Goal: Information Seeking & Learning: Learn about a topic

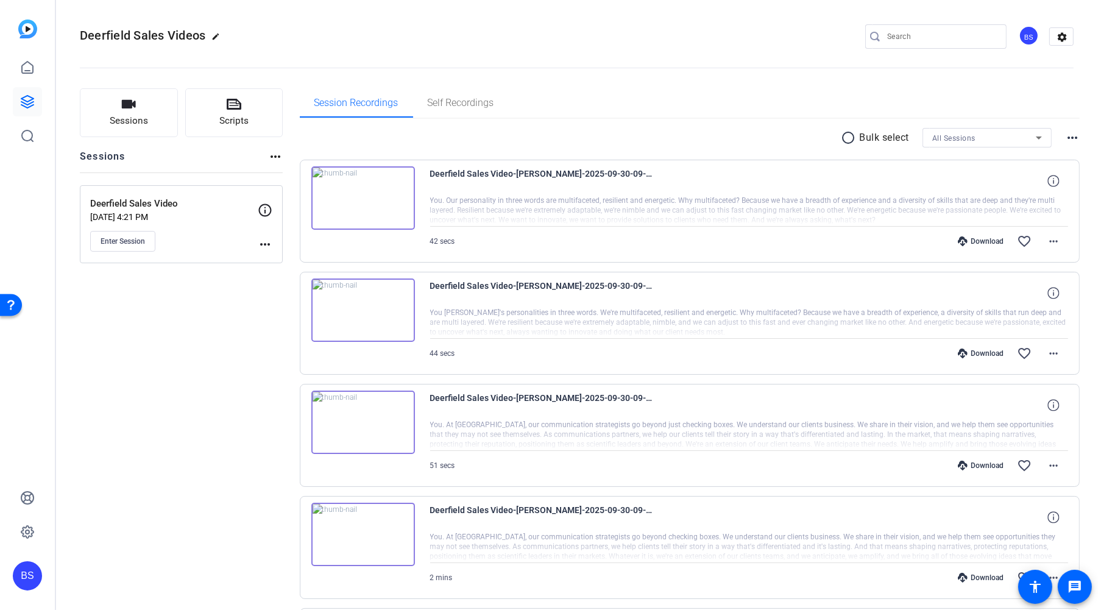
click at [366, 310] on img at bounding box center [363, 309] width 104 height 63
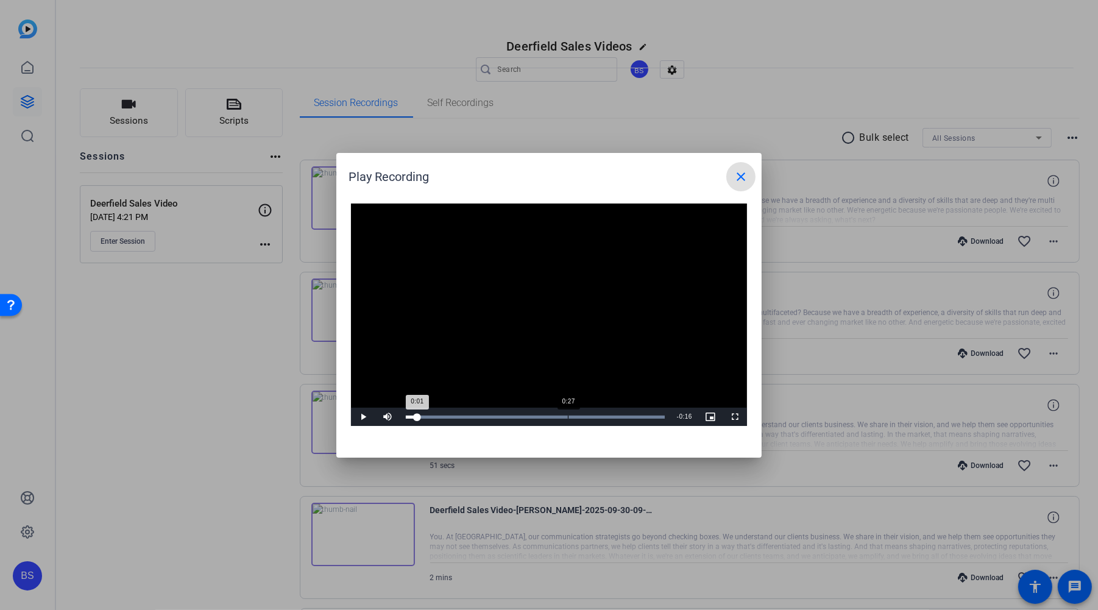
click at [568, 415] on div "Loaded : 100.00% 0:27 0:01" at bounding box center [535, 416] width 259 height 3
click at [634, 415] on div "Loaded : 100.00% 0:38 0:28" at bounding box center [535, 416] width 259 height 3
click at [586, 416] on div "Loaded : 100.00% 0:30 0:30" at bounding box center [535, 416] width 259 height 3
click at [738, 167] on span at bounding box center [740, 176] width 29 height 29
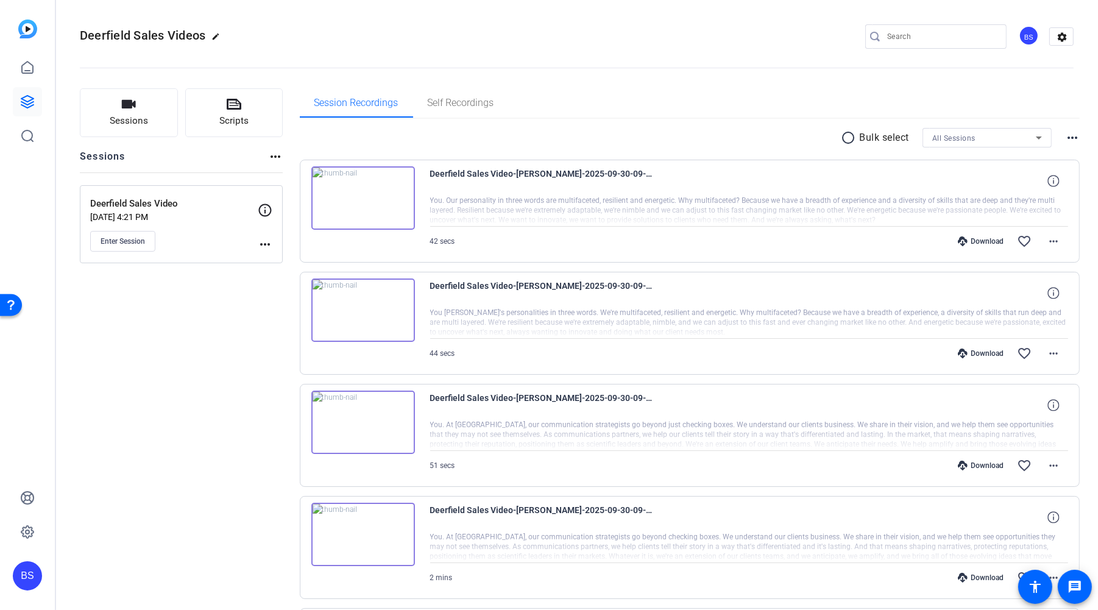
scroll to position [268, 0]
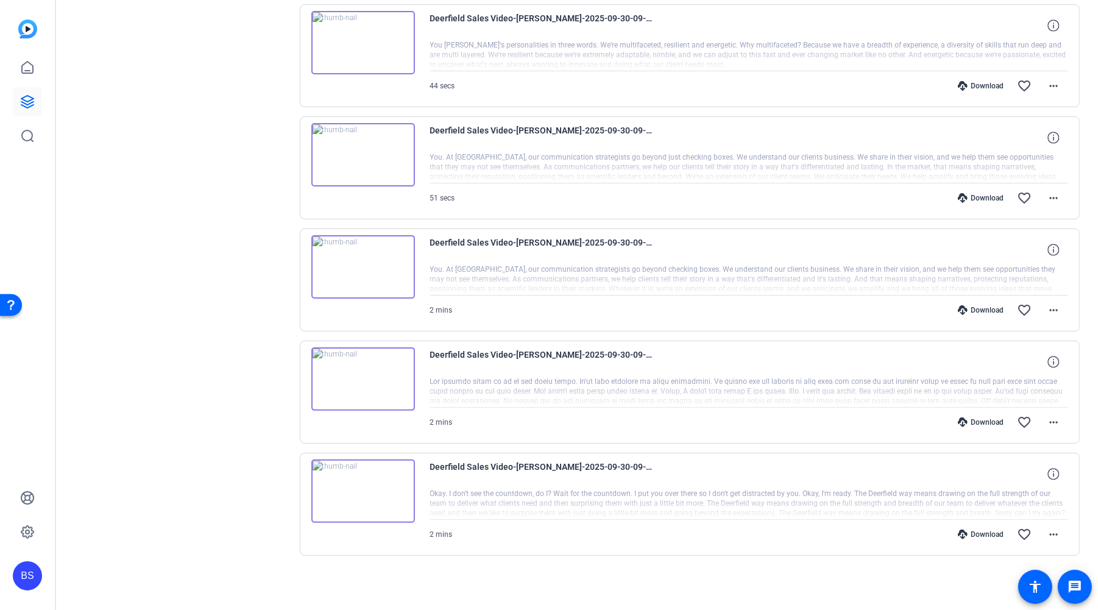
click at [364, 380] on img at bounding box center [363, 378] width 104 height 63
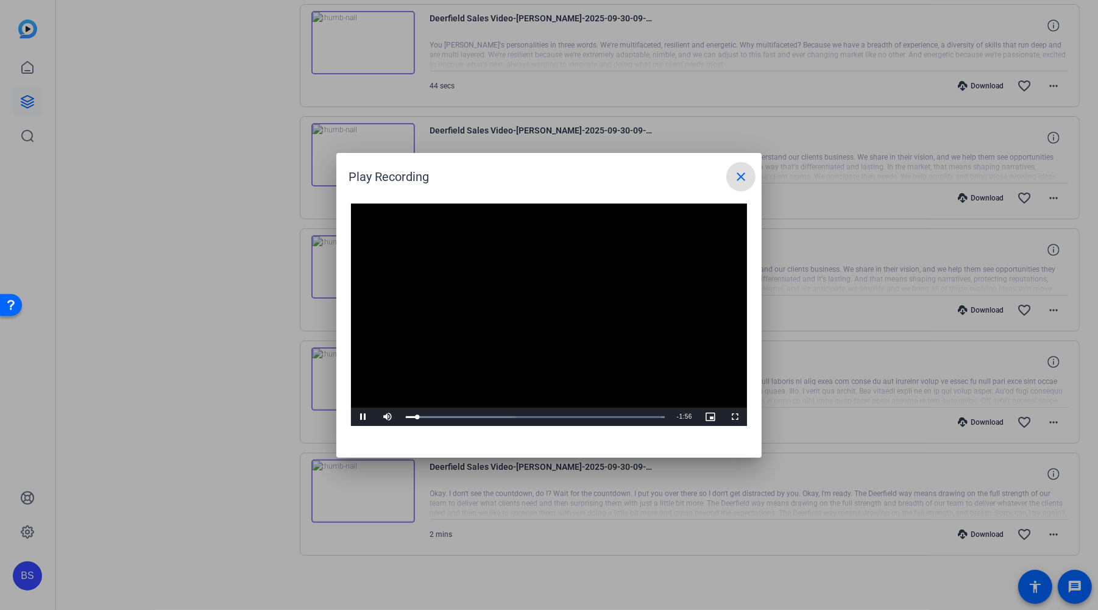
click at [745, 175] on mat-icon "close" at bounding box center [741, 176] width 15 height 15
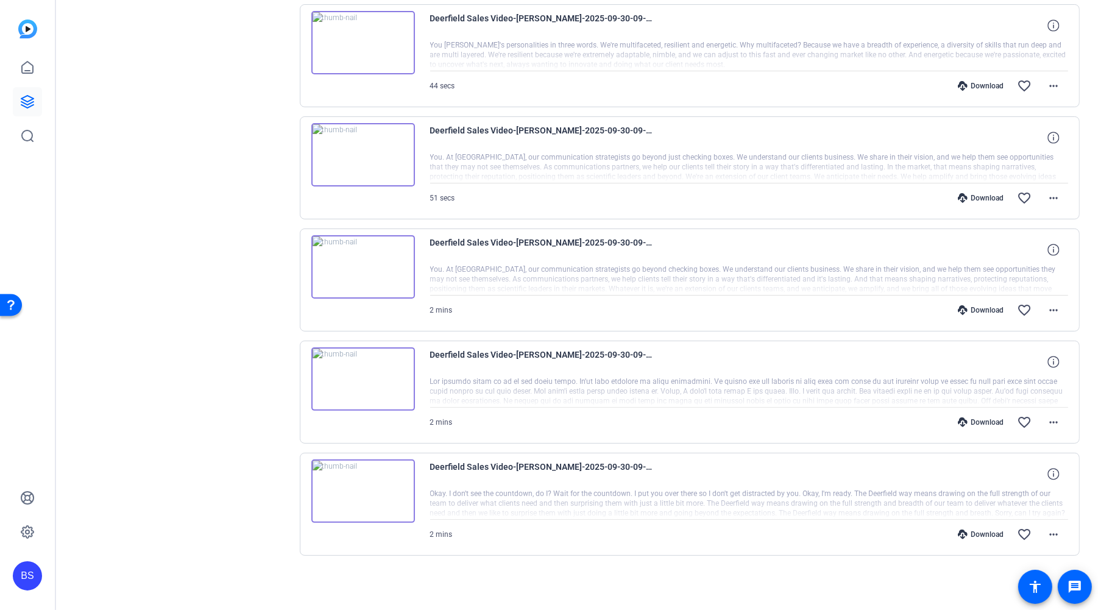
click at [362, 492] on img at bounding box center [363, 490] width 104 height 63
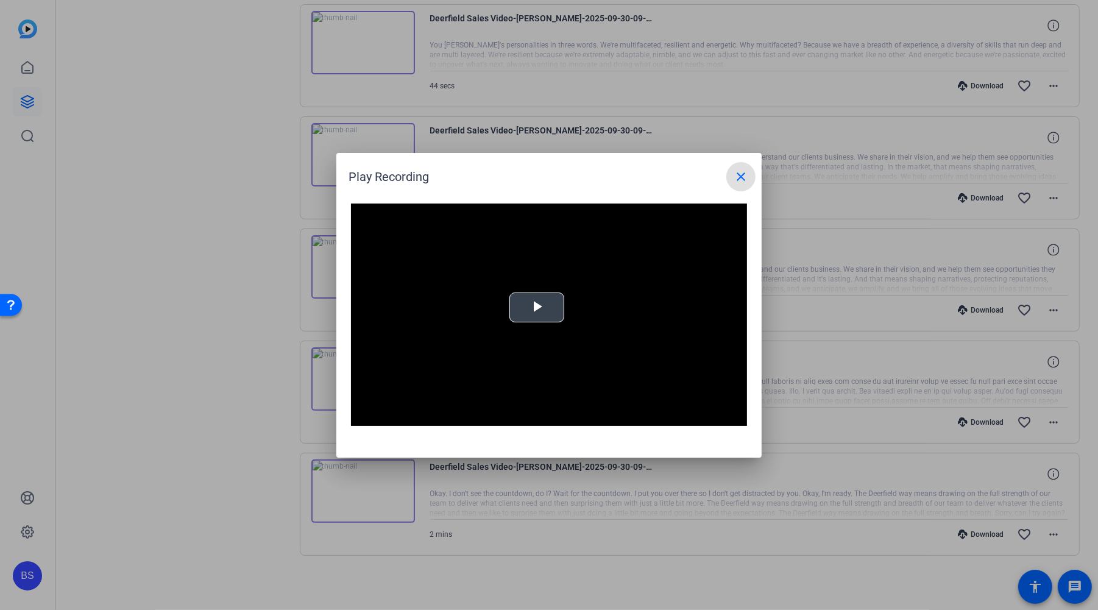
click at [537, 306] on div "Video Player is loading. Play Video Play Mute Current Time 0:00 / Duration -:- …" at bounding box center [549, 314] width 396 height 223
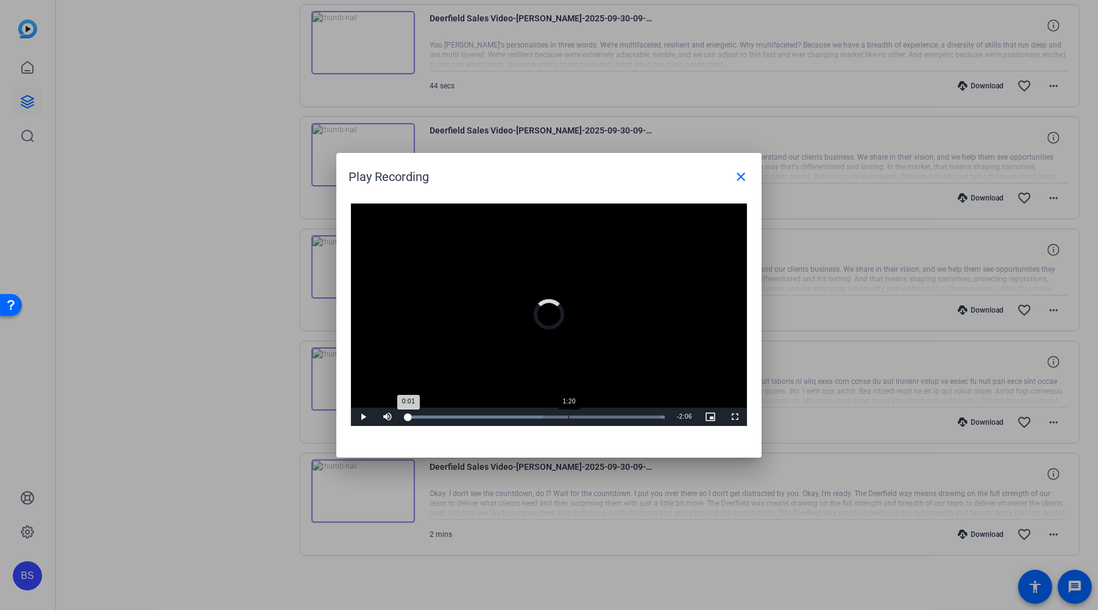
click at [568, 417] on div "Loaded : 100.00% 1:20 0:01" at bounding box center [535, 416] width 259 height 3
click at [626, 417] on div "Loaded : 100.00% 1:48 1:22" at bounding box center [535, 416] width 259 height 3
click at [591, 412] on div "Loaded : 100.00% 1:31 1:50" at bounding box center [535, 417] width 271 height 18
click at [740, 175] on mat-icon "close" at bounding box center [741, 176] width 15 height 15
